Goal: Task Accomplishment & Management: Manage account settings

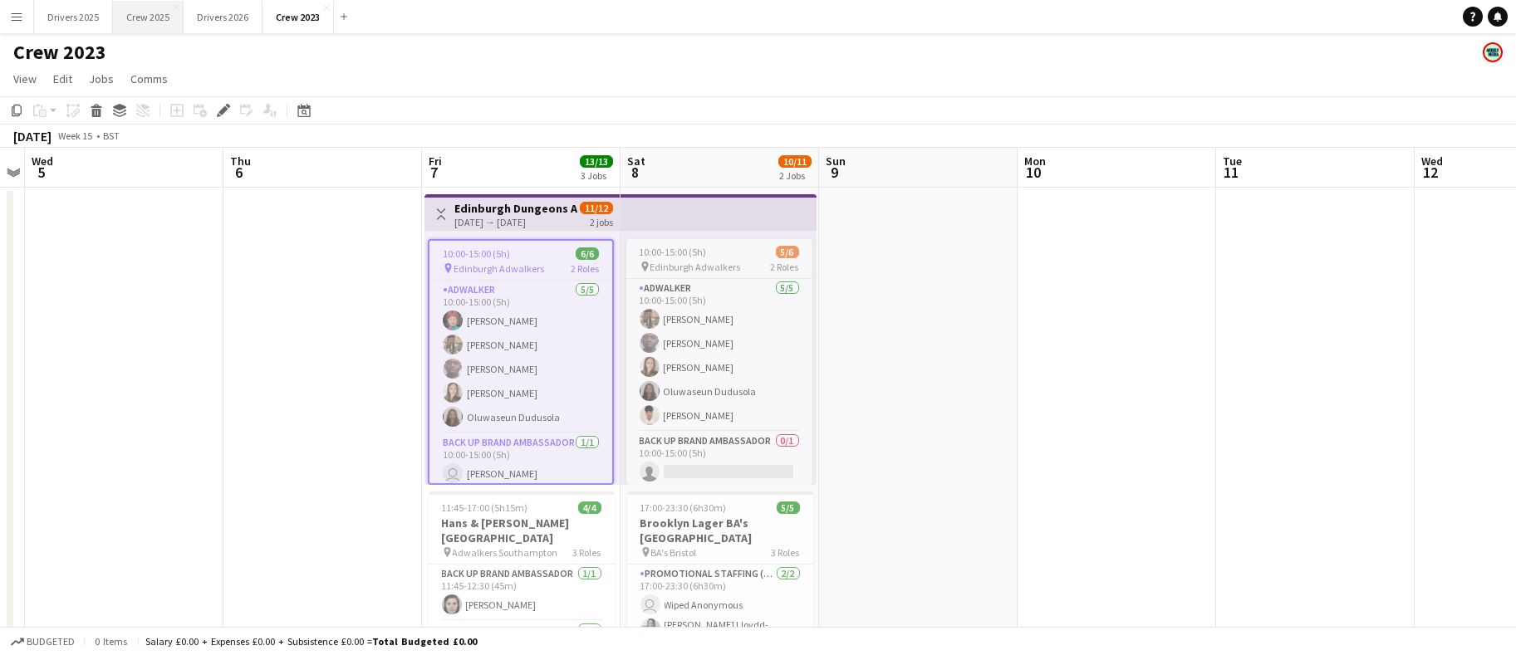
click at [160, 19] on button "Crew 2025 Close" at bounding box center [148, 17] width 71 height 32
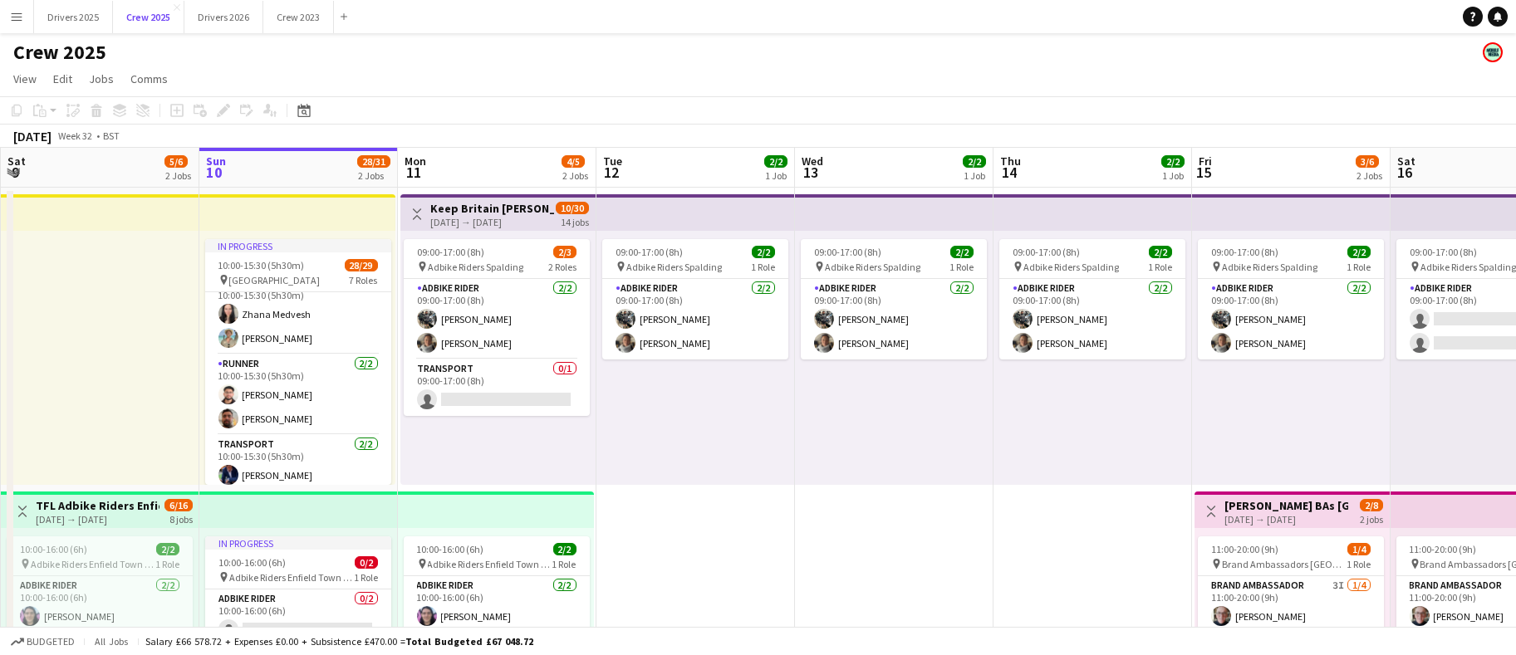
scroll to position [732, 0]
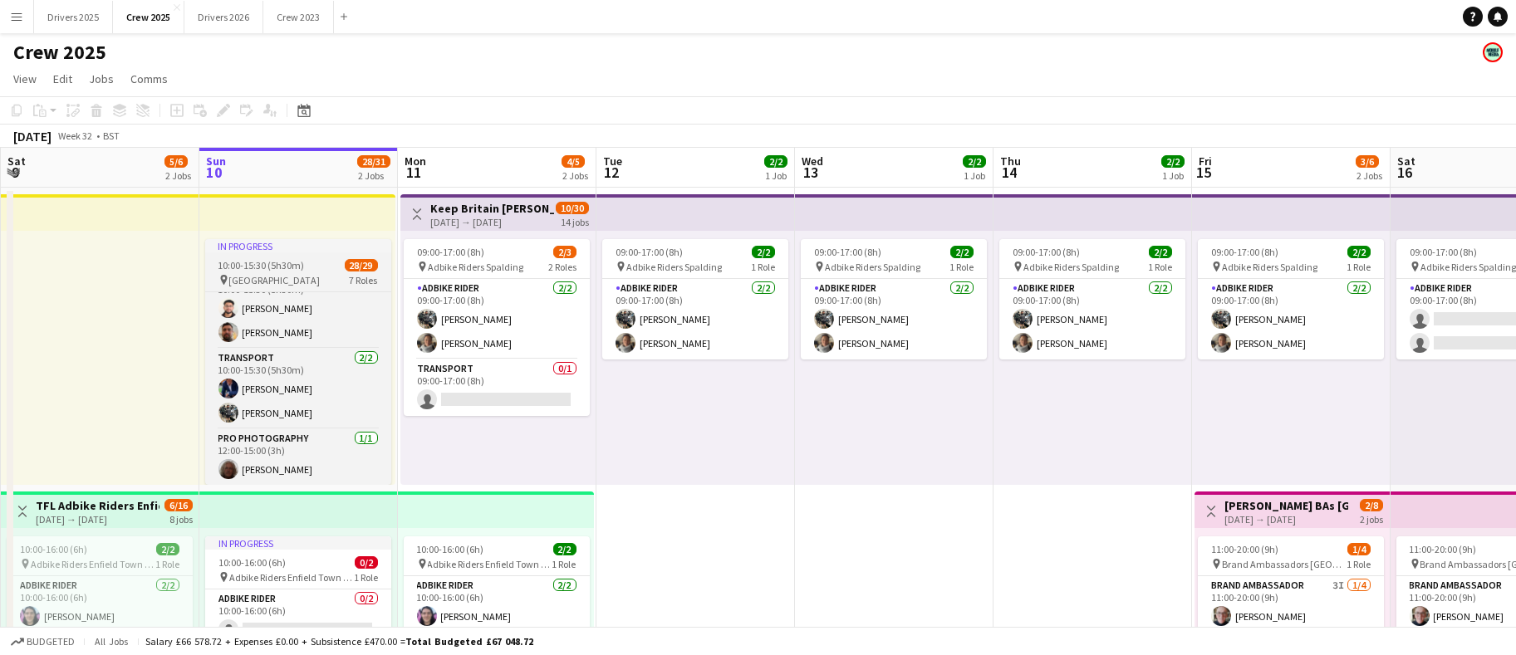
click at [275, 266] on span "10:00-15:30 (5h30m)" at bounding box center [261, 265] width 86 height 12
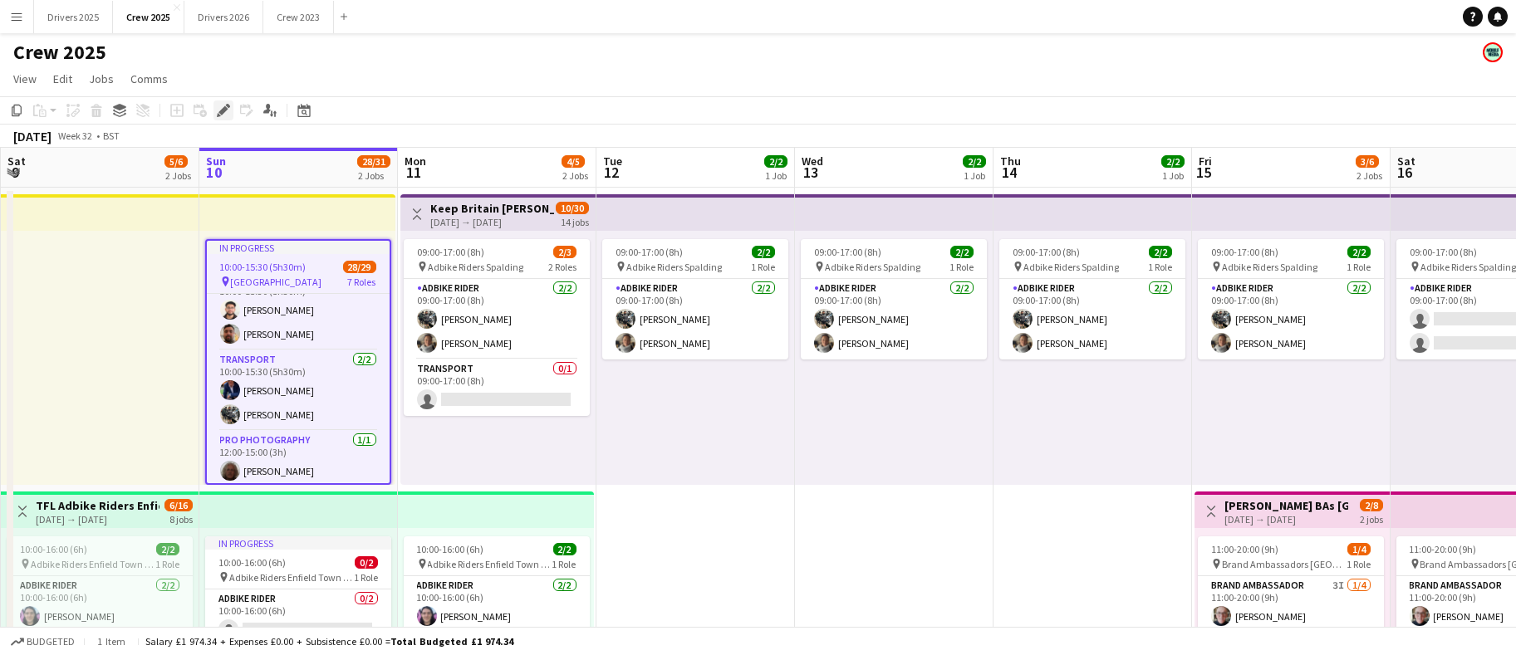
click at [223, 110] on icon at bounding box center [222, 110] width 9 height 9
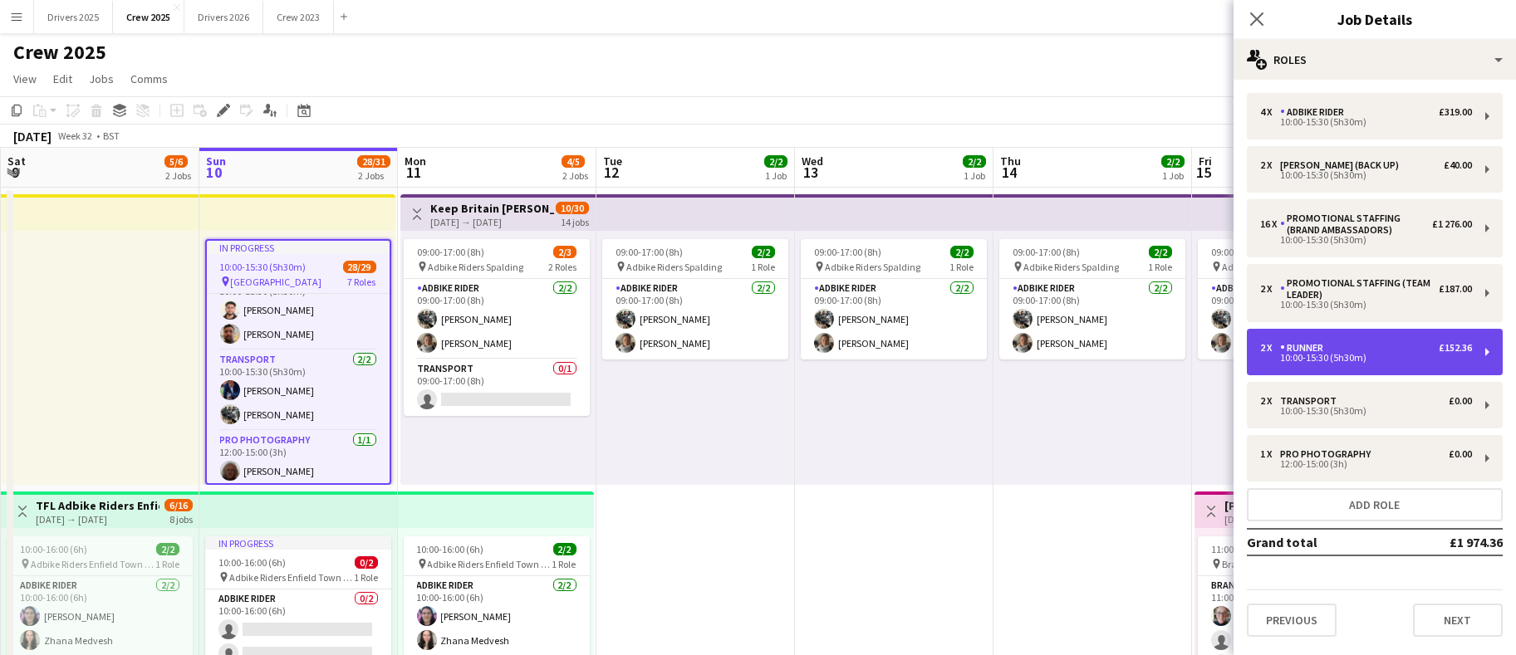
click at [1398, 356] on div "10:00-15:30 (5h30m)" at bounding box center [1366, 358] width 212 height 8
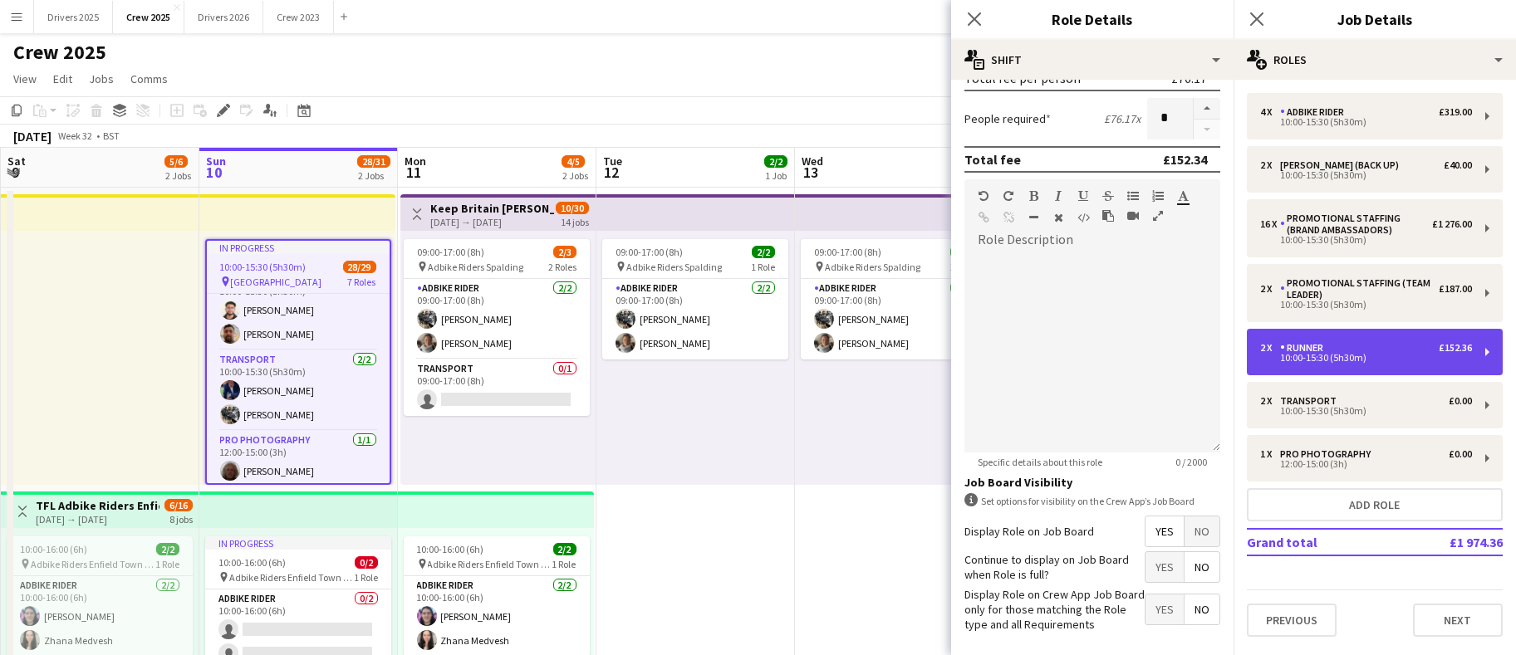
scroll to position [402, 0]
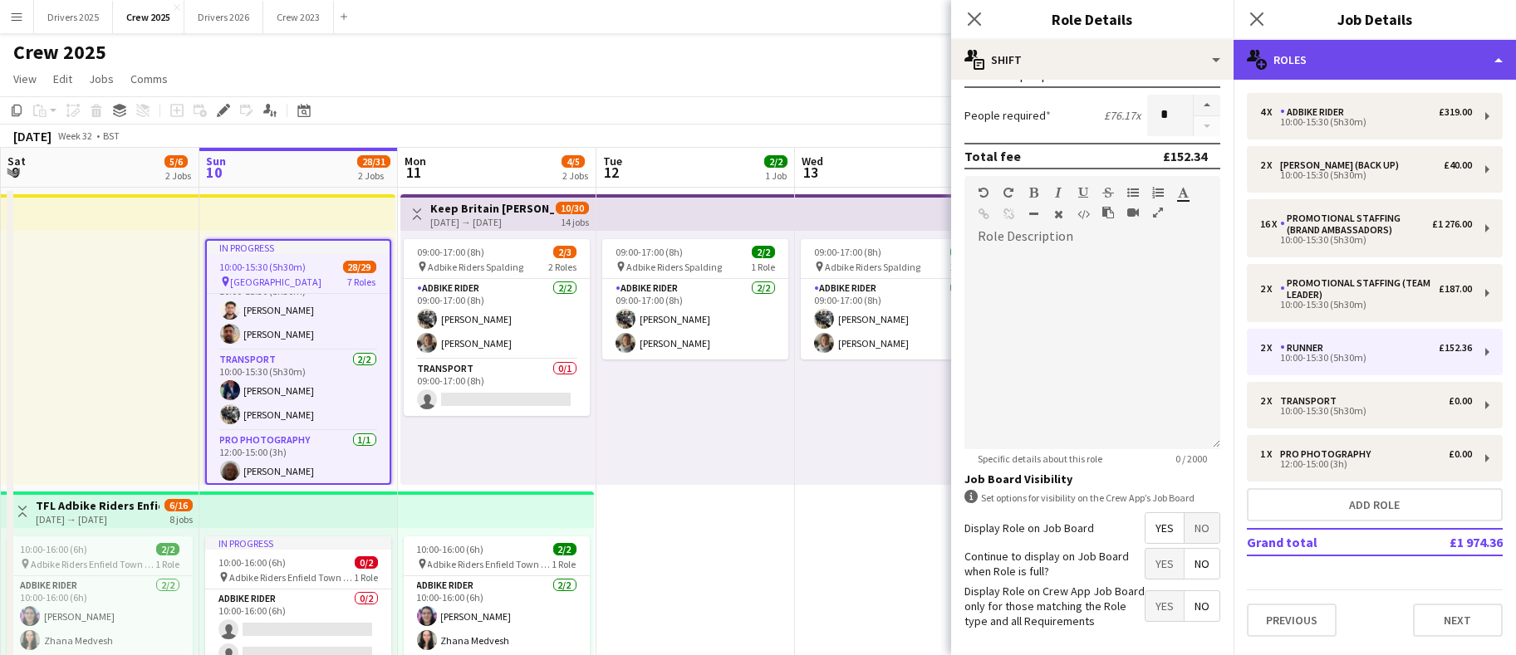
click at [1423, 54] on div "multiple-users-add Roles" at bounding box center [1374, 60] width 282 height 40
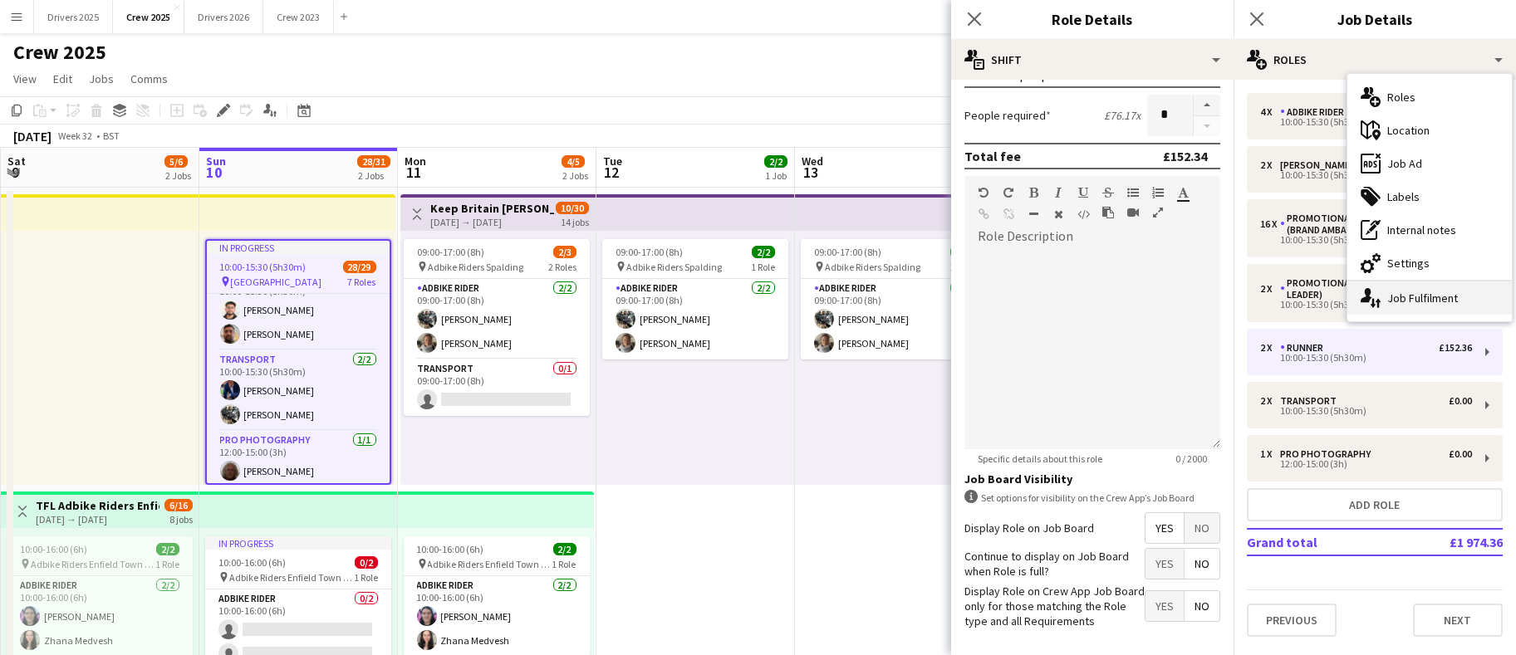
click at [1442, 307] on div "single-neutral-actions-up-down Job Fulfilment" at bounding box center [1429, 298] width 164 height 33
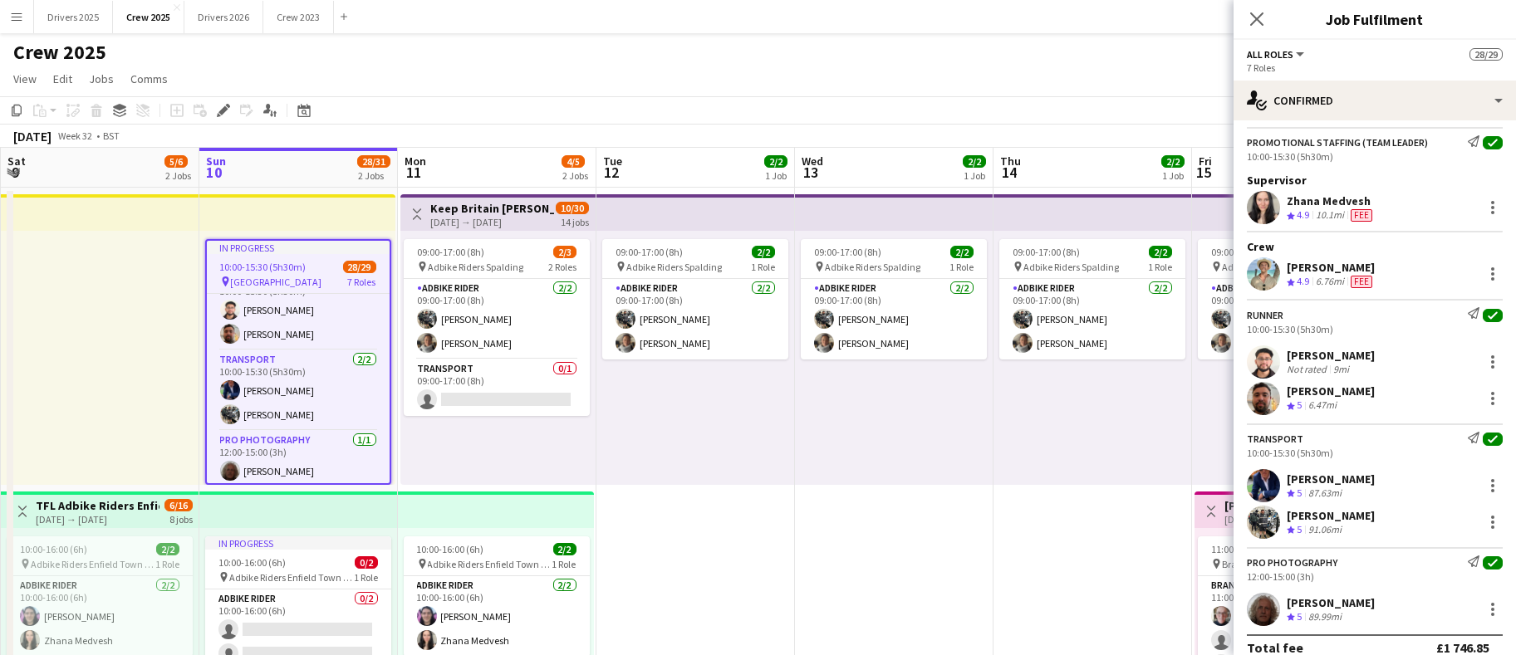
scroll to position [1012, 0]
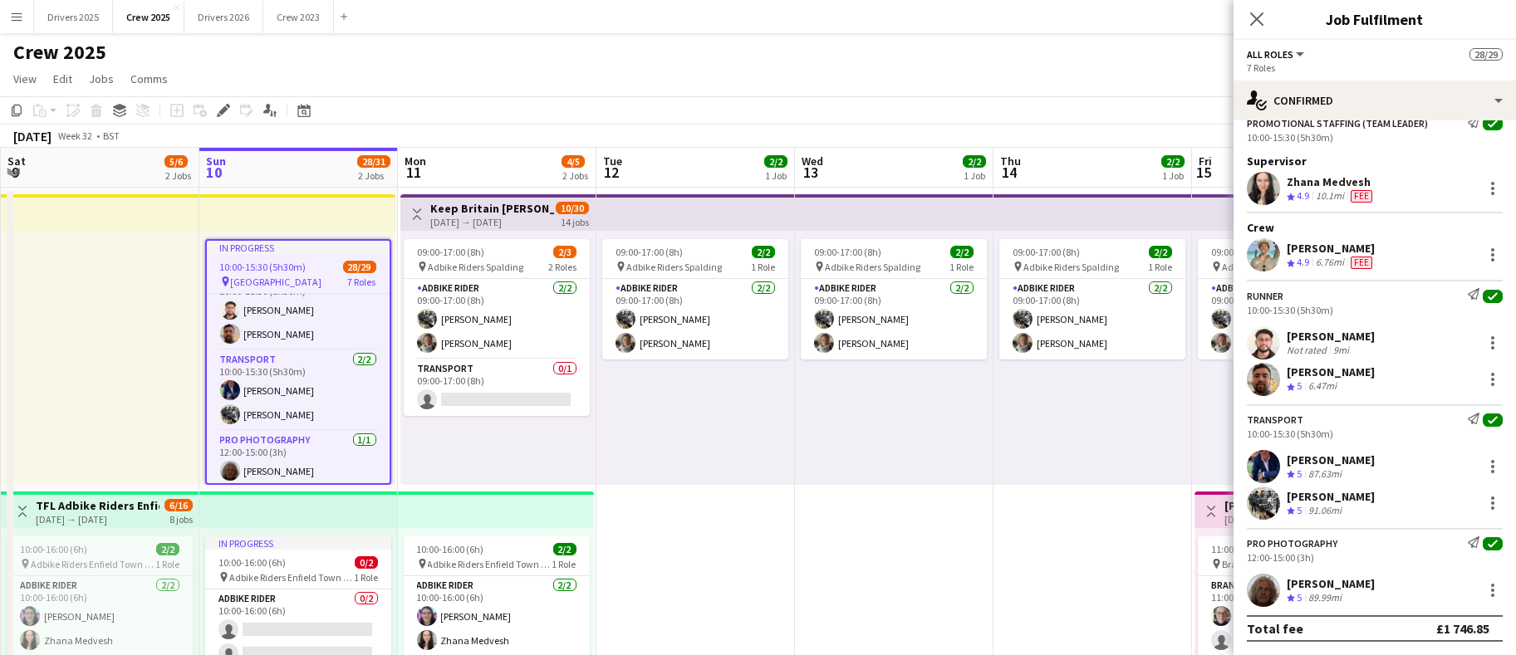
click at [1360, 392] on div "Crew rating 5 6.47mi" at bounding box center [1331, 387] width 88 height 14
